Goal: Information Seeking & Learning: Learn about a topic

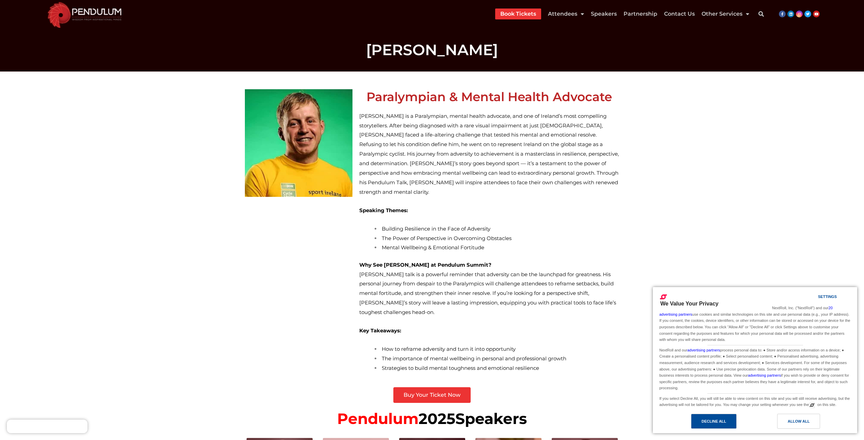
click at [727, 426] on div "Decline All" at bounding box center [714, 421] width 46 height 15
